Goal: Communication & Community: Participate in discussion

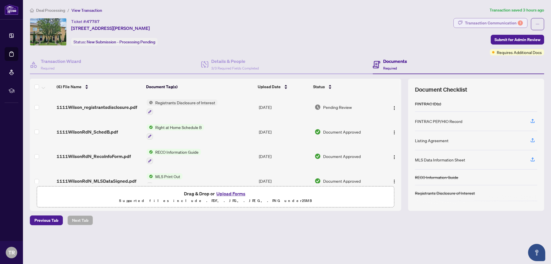
click at [501, 20] on div "Transaction Communication 1" at bounding box center [494, 22] width 58 height 9
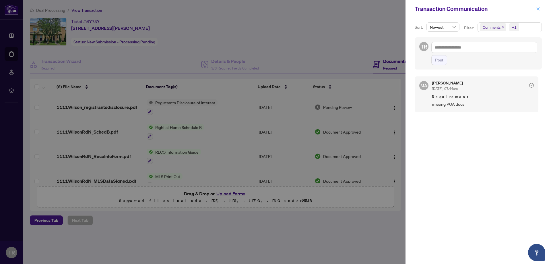
click at [539, 10] on icon "close" at bounding box center [538, 9] width 4 height 4
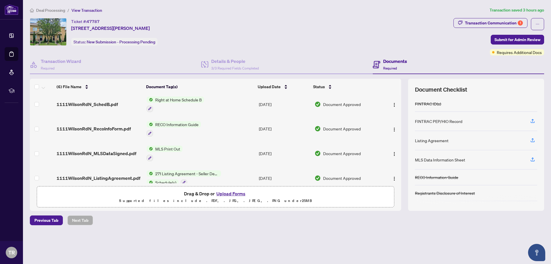
scroll to position [61, 0]
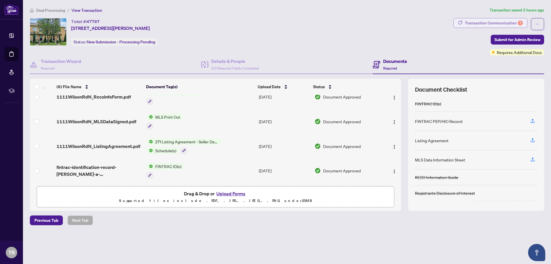
click at [503, 25] on div "Transaction Communication 1" at bounding box center [494, 22] width 58 height 9
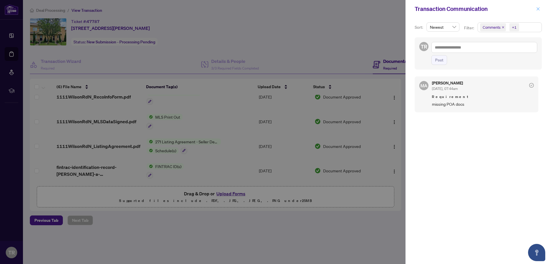
click at [540, 10] on icon "close" at bounding box center [538, 8] width 3 height 3
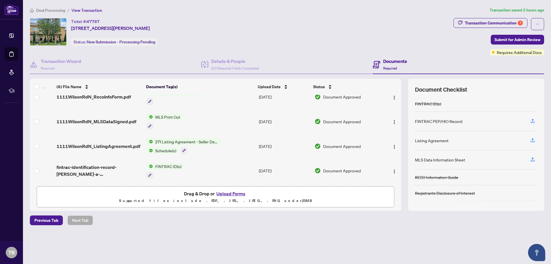
scroll to position [0, 0]
